Goal: Find specific page/section: Find specific page/section

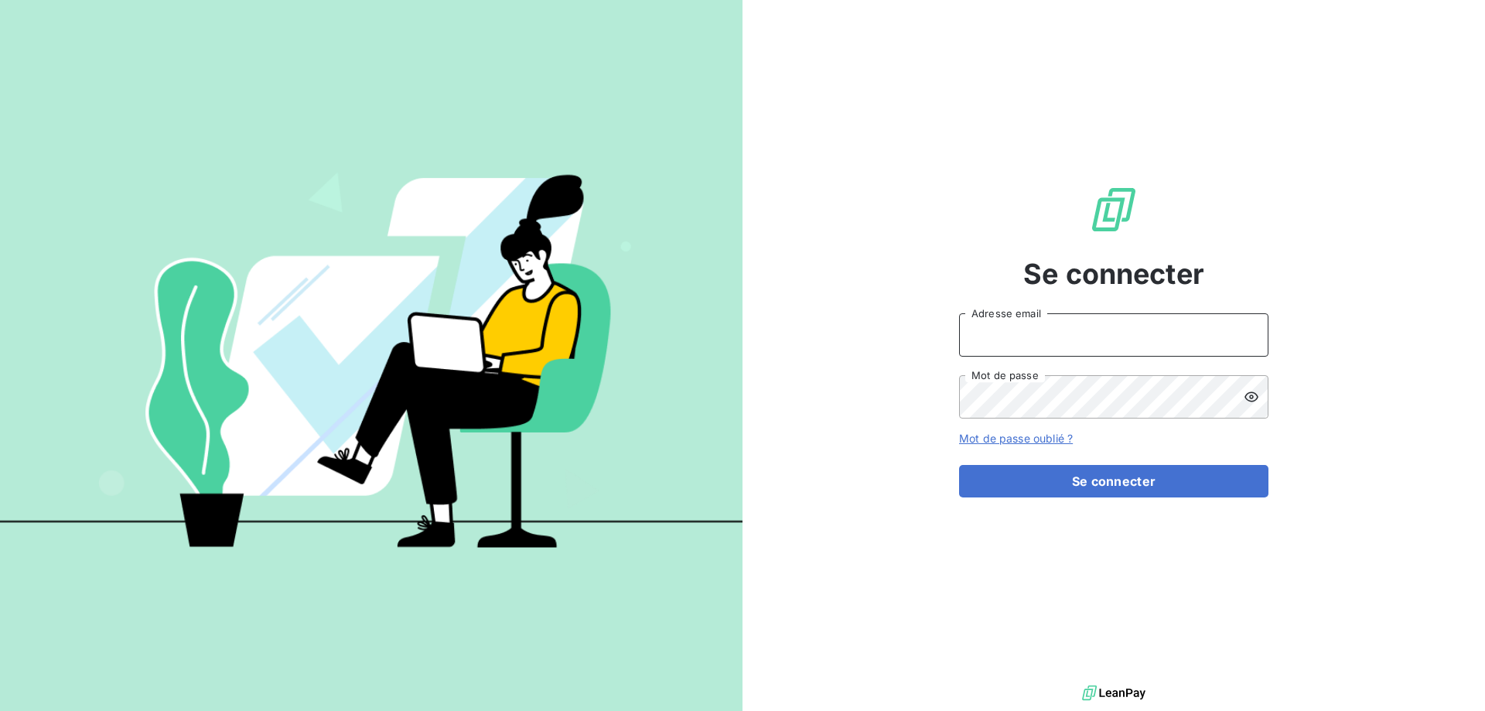
click at [1081, 323] on input "Adresse email" at bounding box center [1113, 334] width 309 height 43
type input "[PERSON_NAME][EMAIL_ADDRESS][DOMAIN_NAME]"
click at [959, 465] on button "Se connecter" at bounding box center [1113, 481] width 309 height 32
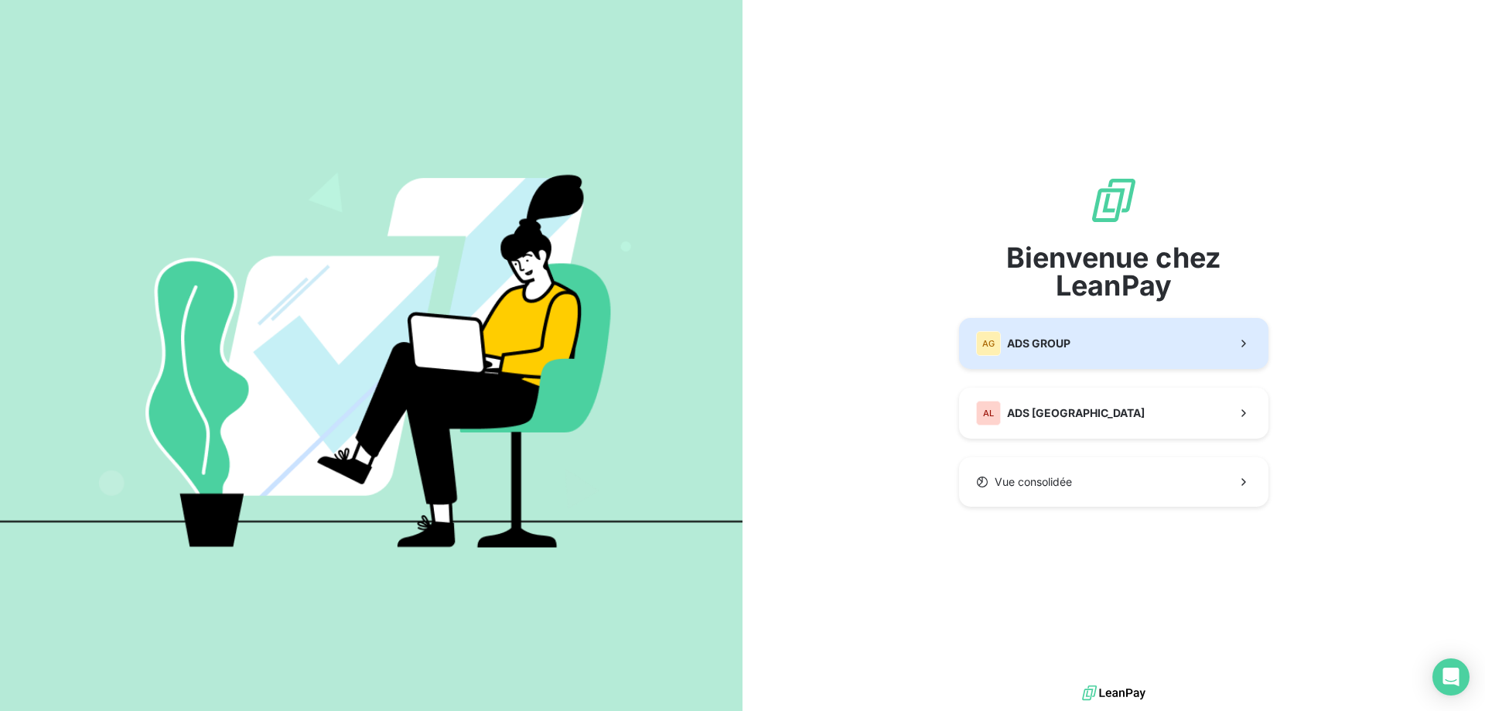
click at [1027, 346] on span "ADS GROUP" at bounding box center [1038, 343] width 63 height 15
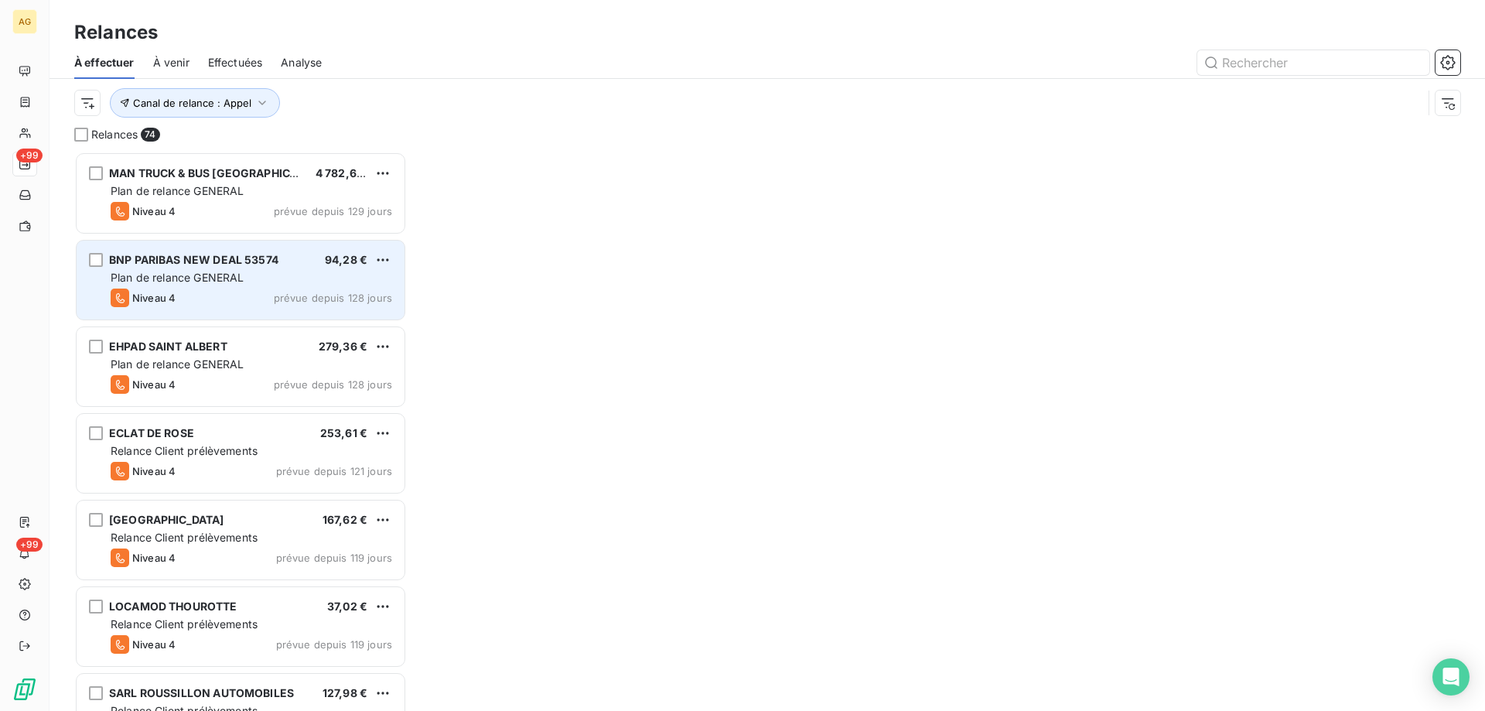
scroll to position [548, 321]
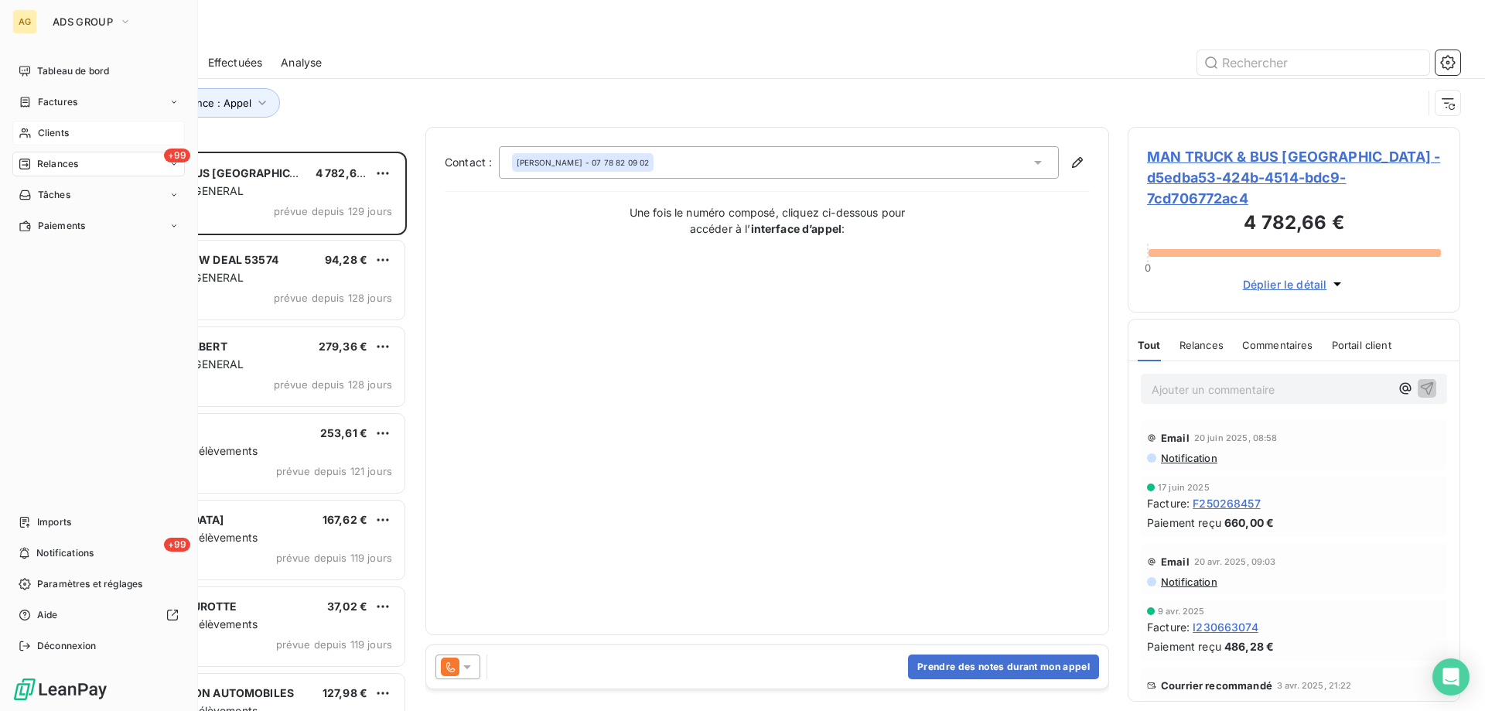
click at [57, 131] on span "Clients" at bounding box center [53, 133] width 31 height 14
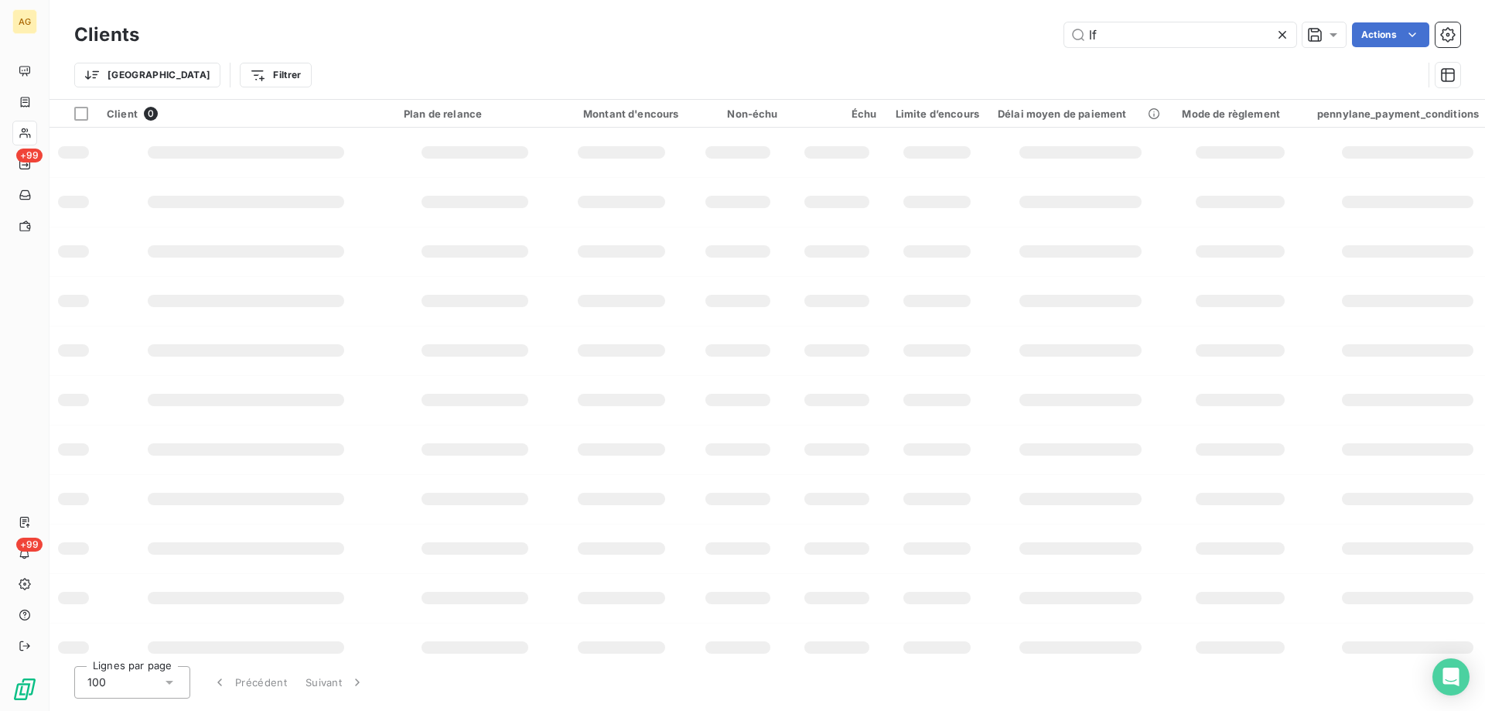
type input "l"
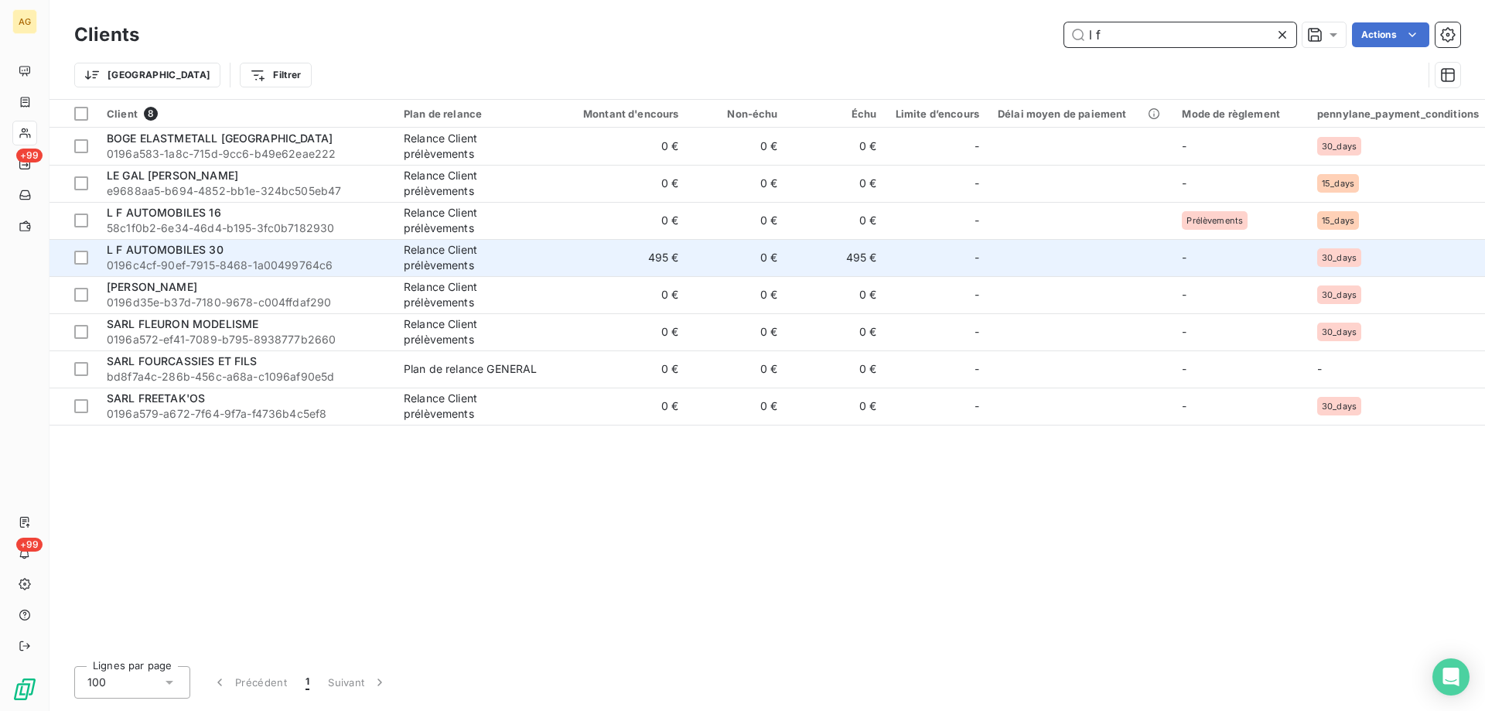
type input "l f"
click at [214, 251] on span "L F AUTOMOBILES 30" at bounding box center [165, 249] width 117 height 13
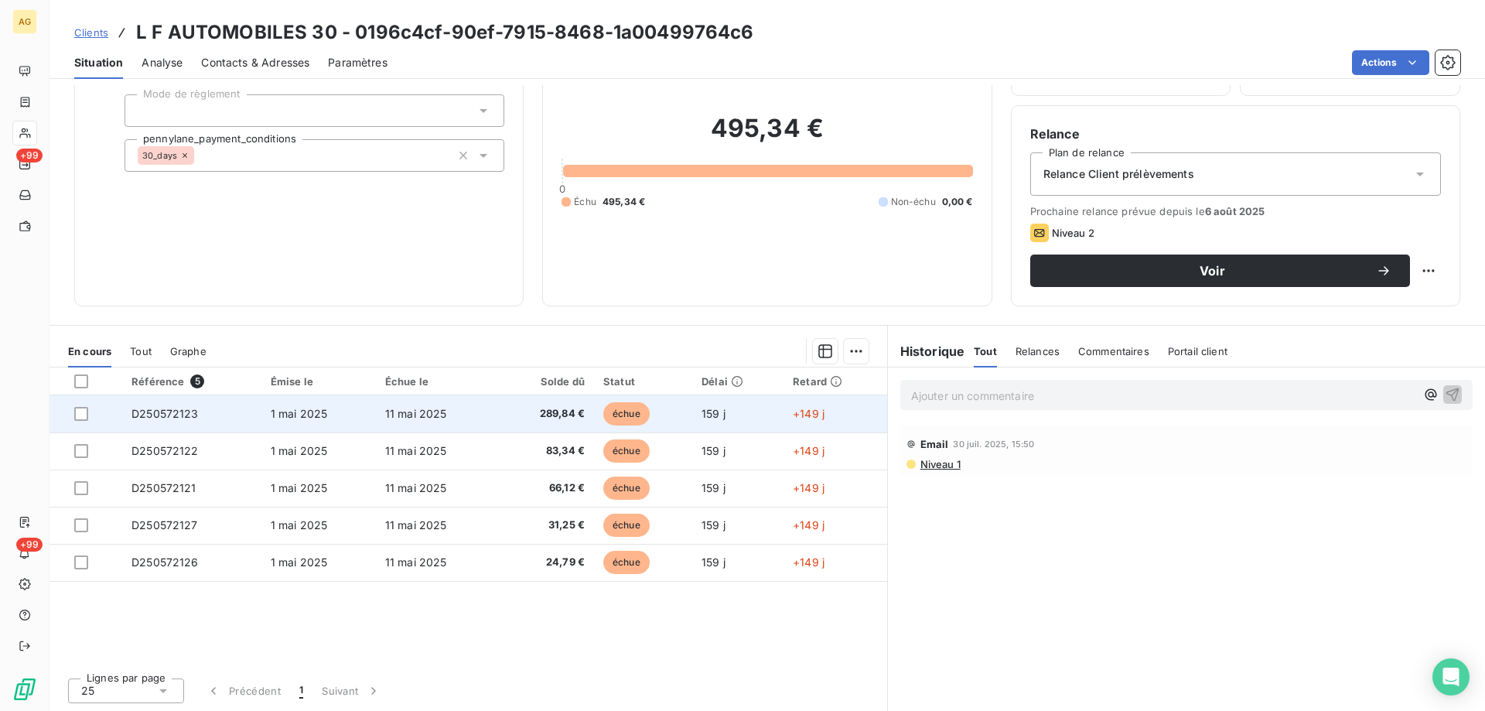
scroll to position [98, 0]
click at [190, 417] on span "D250572123" at bounding box center [165, 412] width 67 height 13
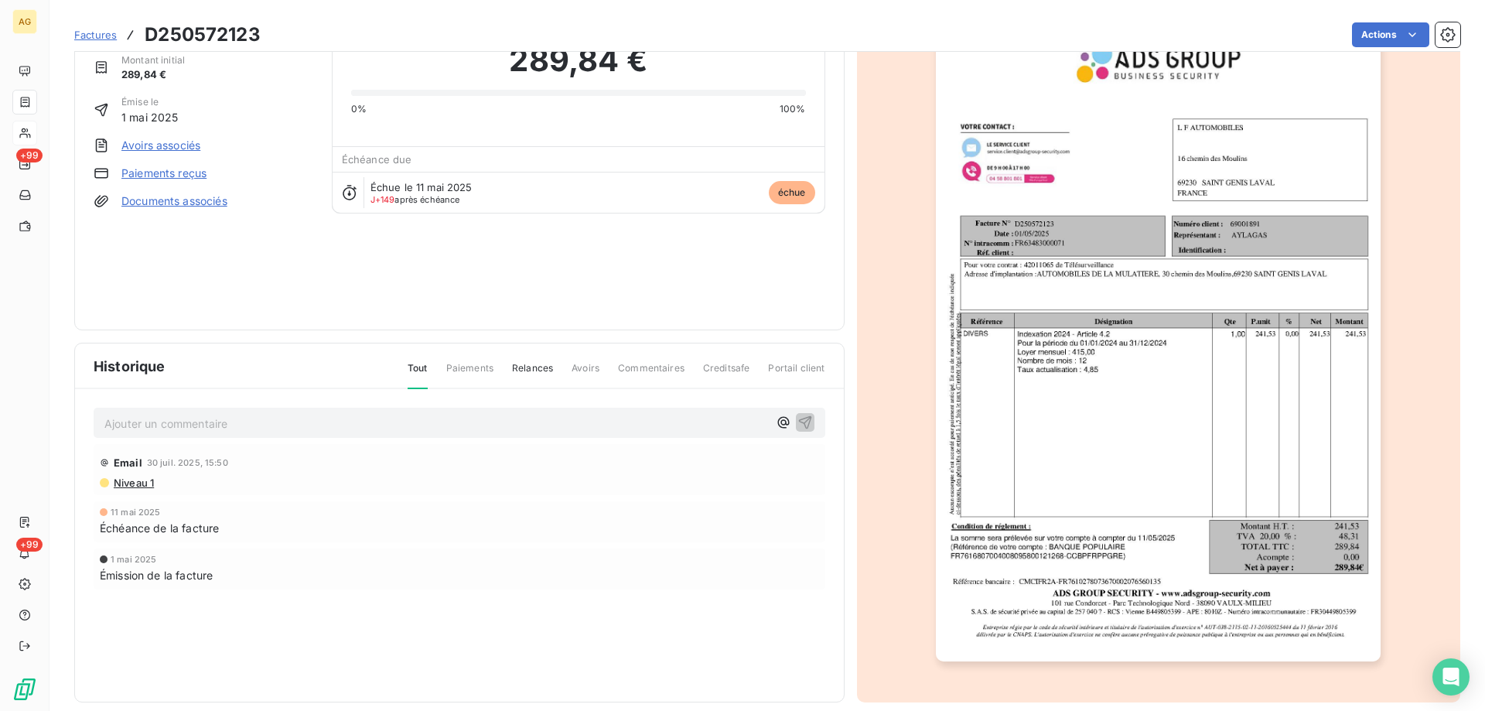
scroll to position [87, 0]
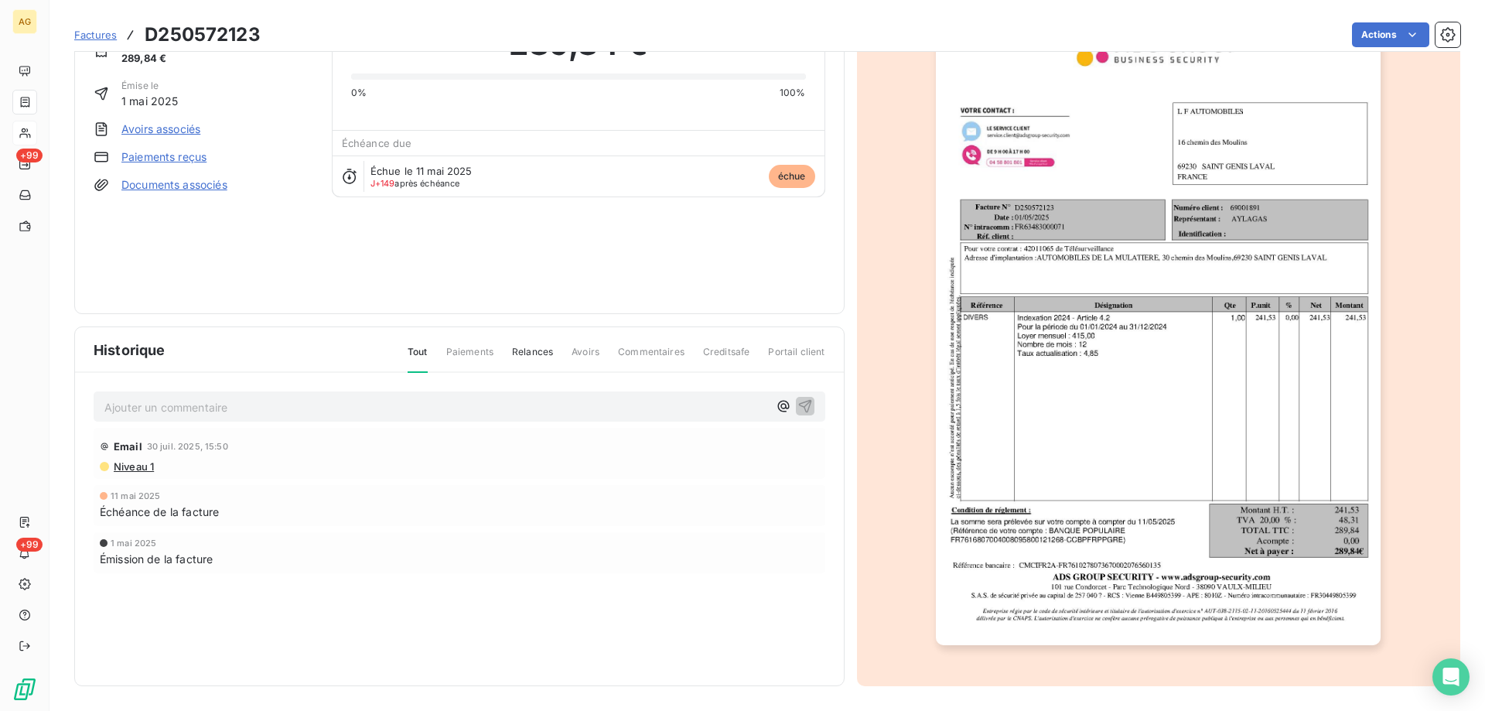
click at [138, 129] on link "Avoirs associés" at bounding box center [160, 128] width 79 height 15
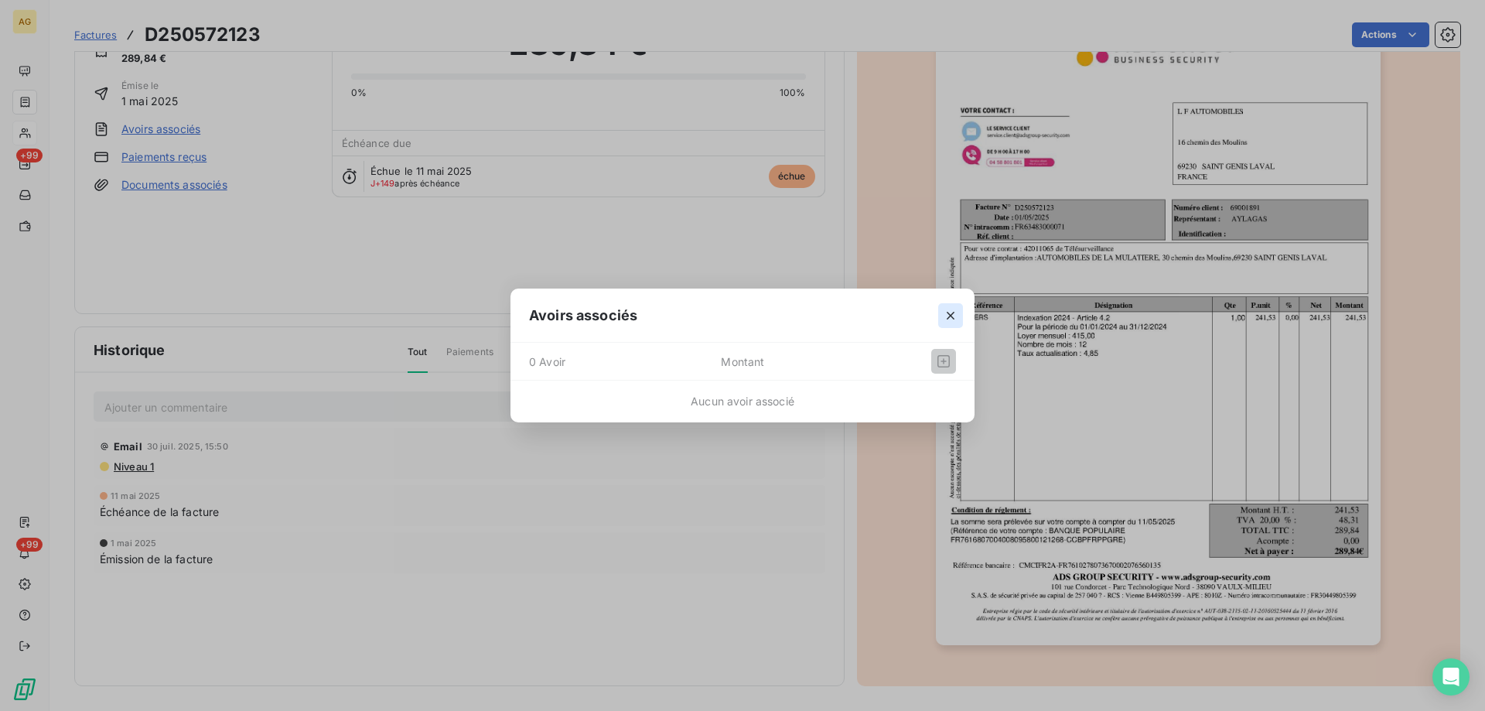
click at [947, 316] on icon "button" at bounding box center [950, 315] width 15 height 15
